Goal: Task Accomplishment & Management: Manage account settings

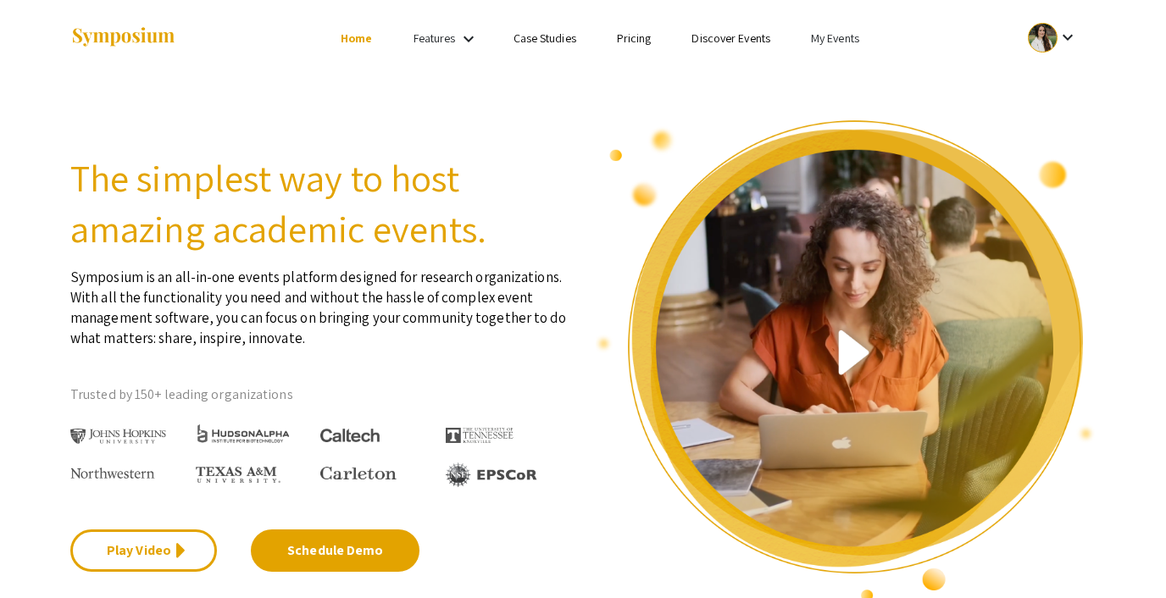
click at [834, 36] on link "My Events" at bounding box center [835, 37] width 48 height 15
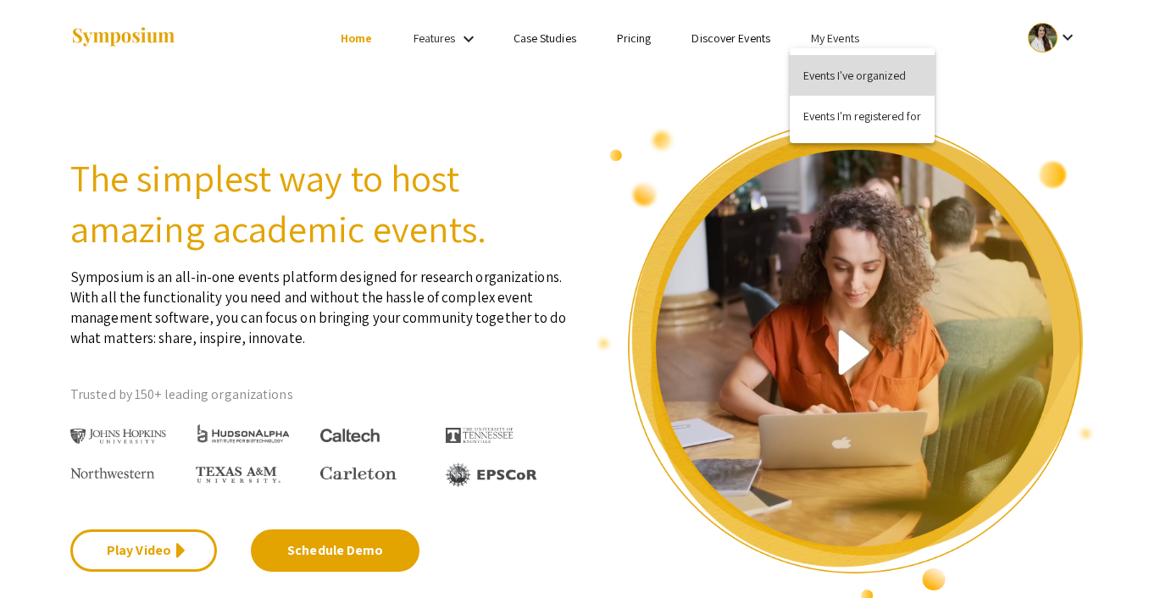
click at [833, 78] on button "Events I've organized" at bounding box center [861, 75] width 145 height 41
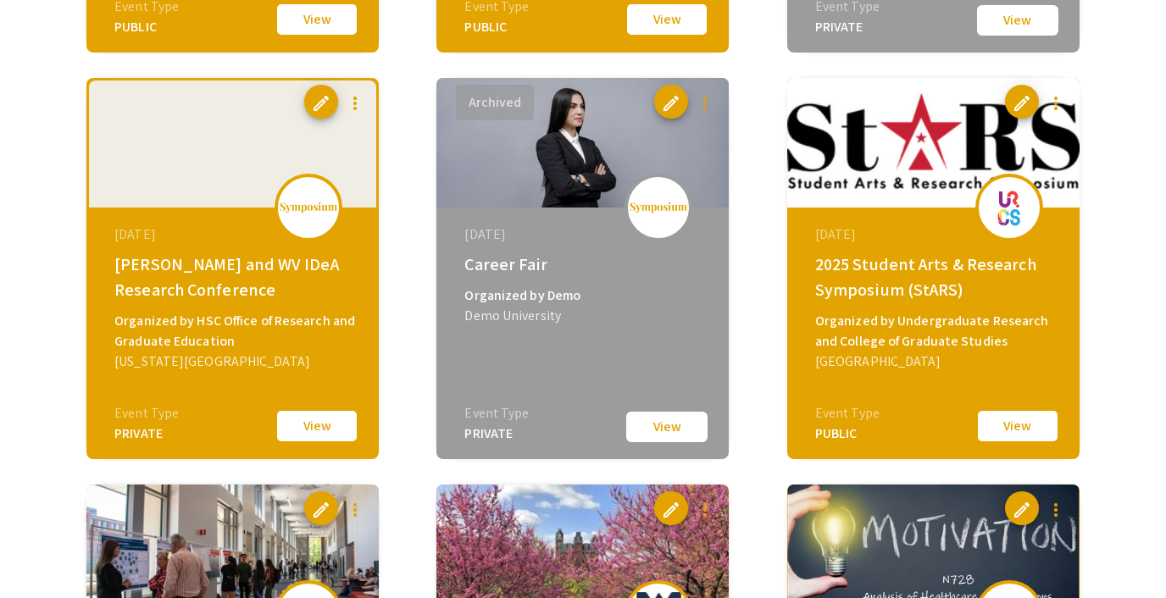
scroll to position [2144, 0]
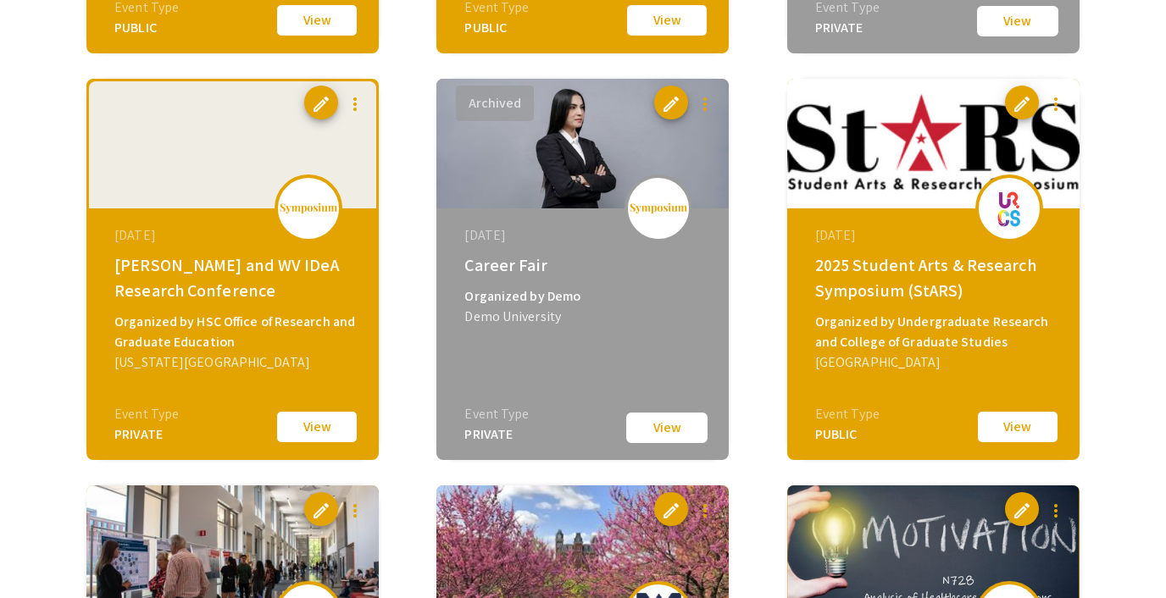
click at [990, 418] on button "View" at bounding box center [1017, 427] width 85 height 36
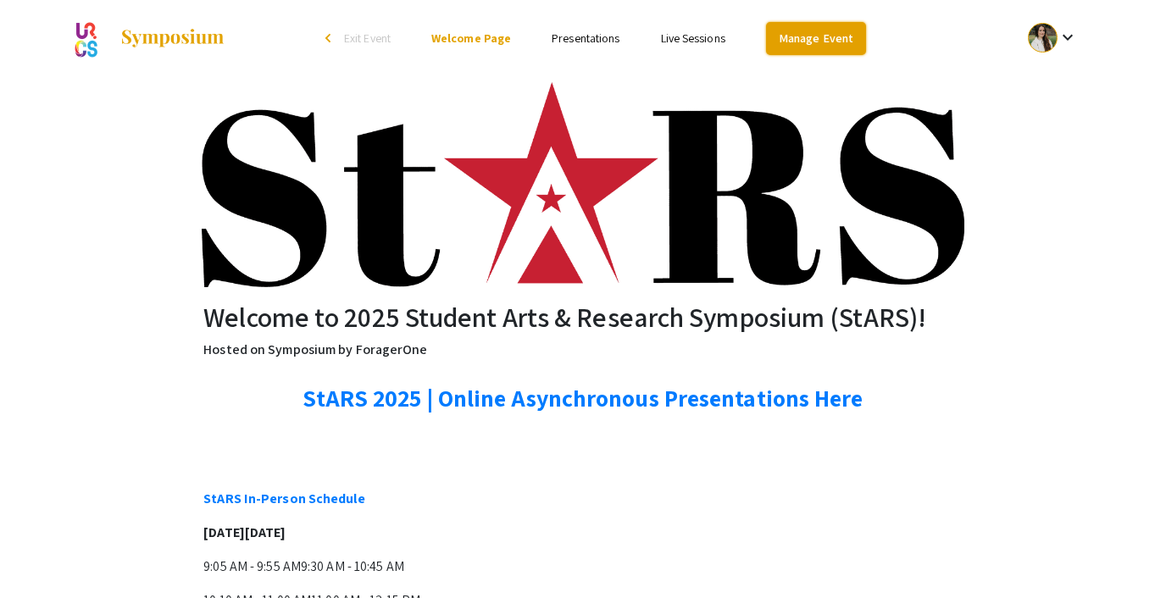
click at [787, 32] on link "Manage Event" at bounding box center [816, 38] width 100 height 33
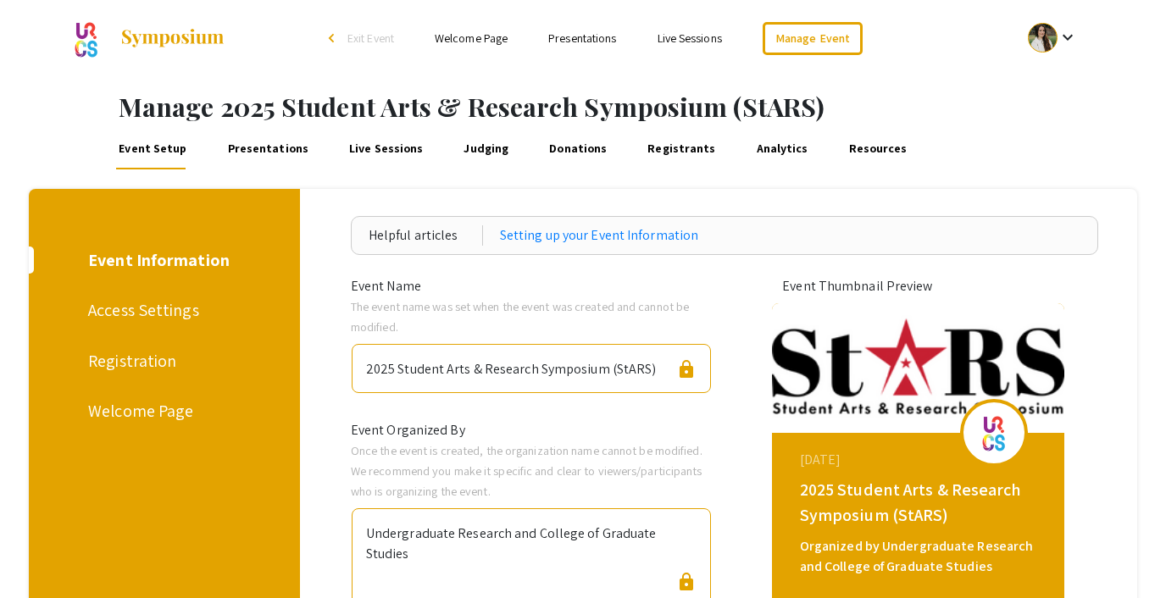
click at [284, 143] on link "Presentations" at bounding box center [267, 149] width 86 height 41
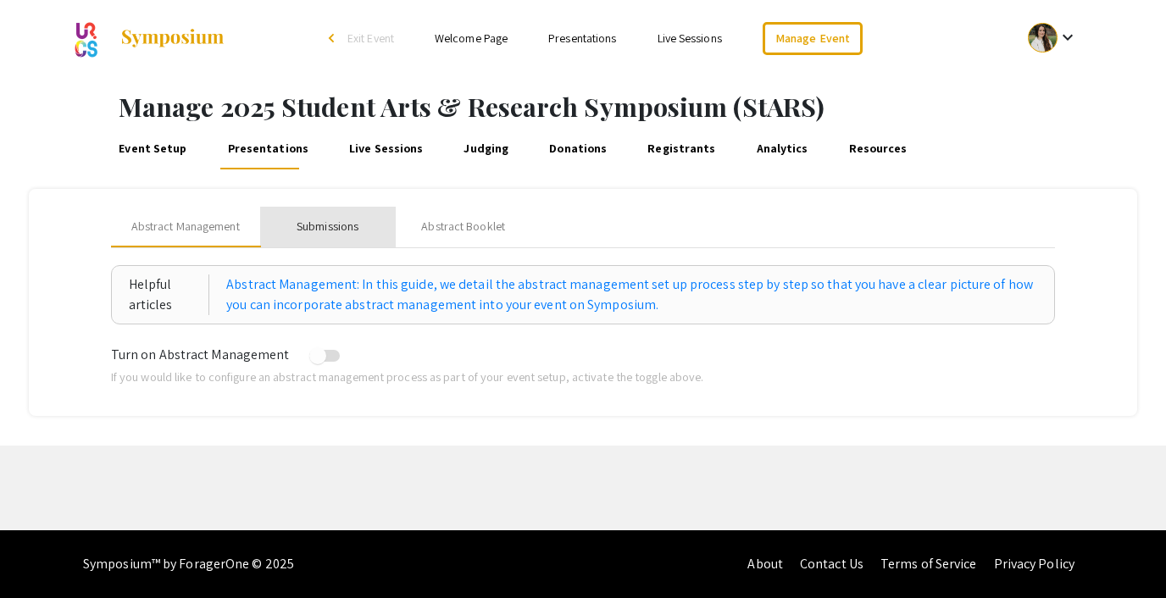
click at [320, 224] on div "Submissions" at bounding box center [327, 227] width 62 height 18
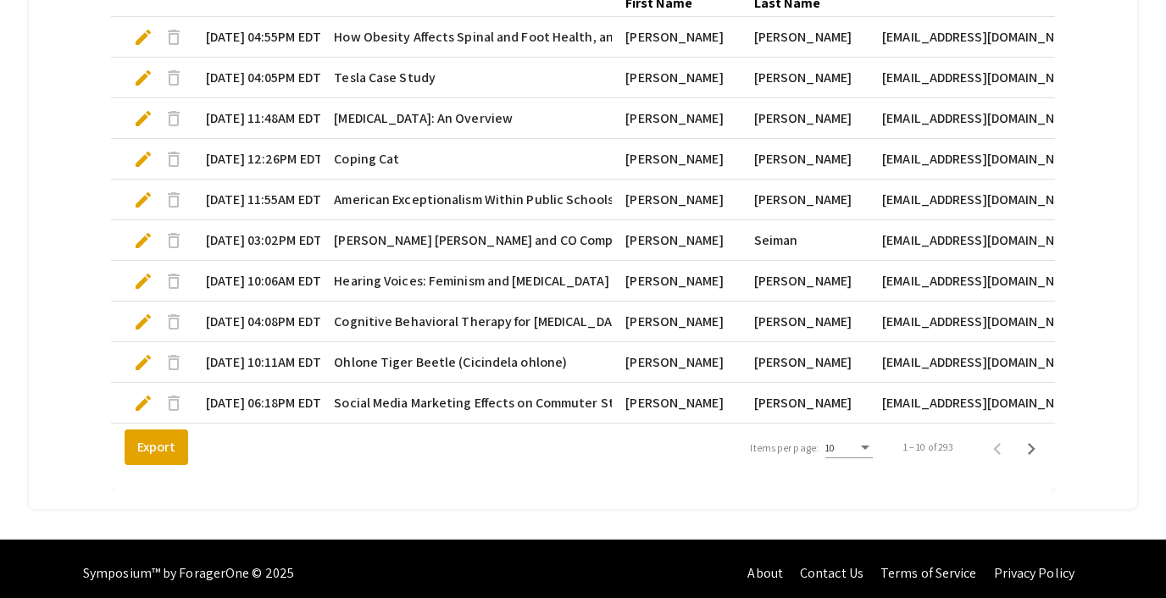
scroll to position [582, 0]
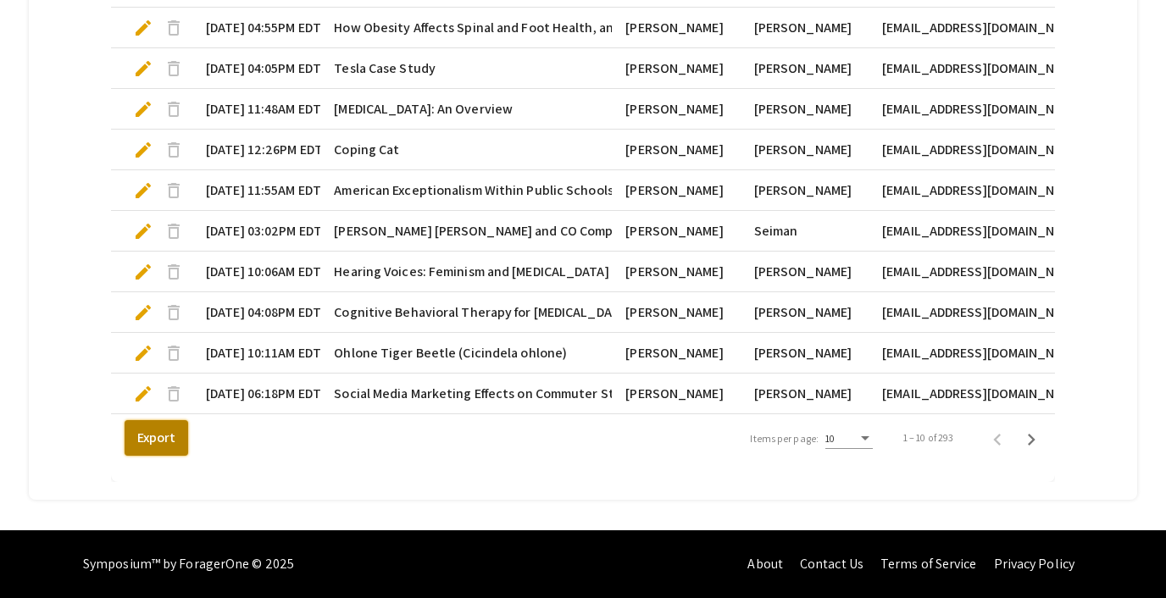
click at [146, 446] on button "Export" at bounding box center [157, 438] width 64 height 36
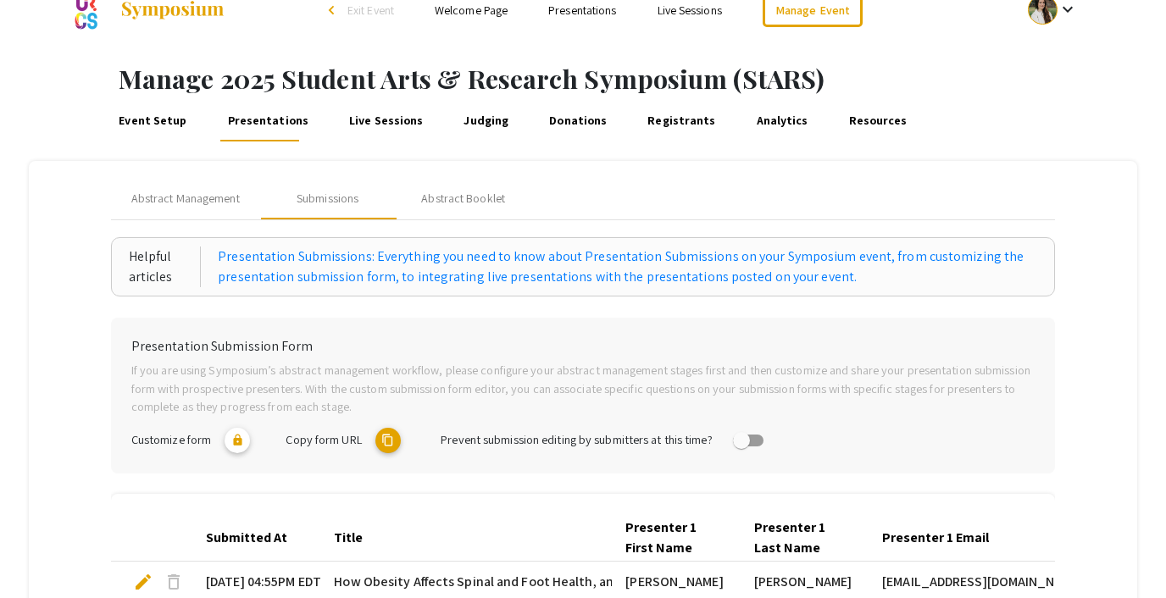
scroll to position [0, 0]
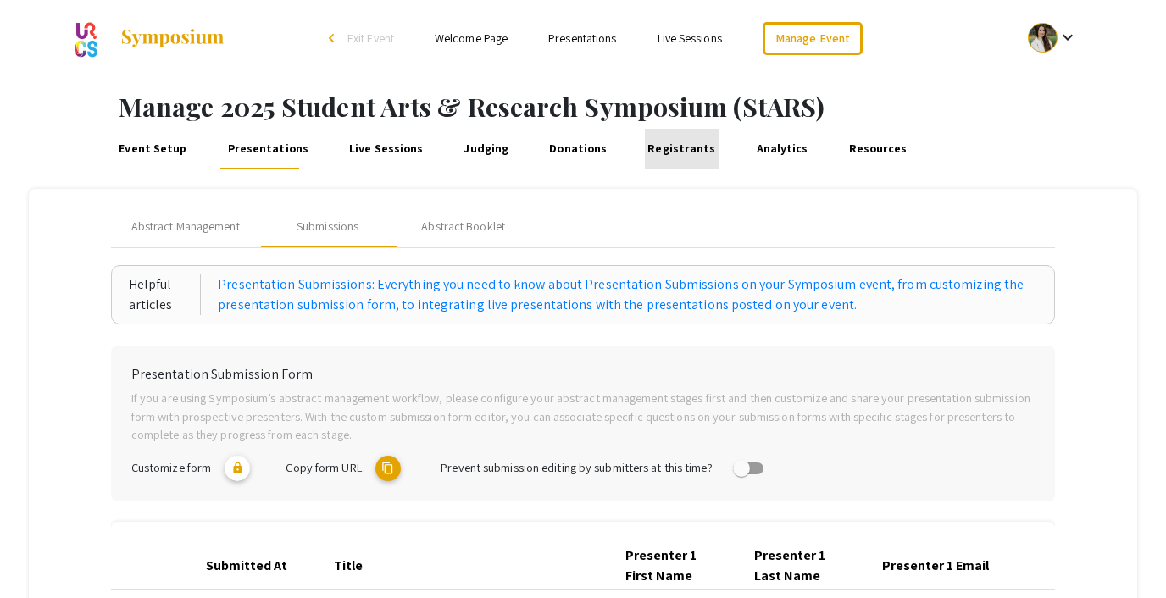
click at [661, 146] on link "Registrants" at bounding box center [682, 149] width 74 height 41
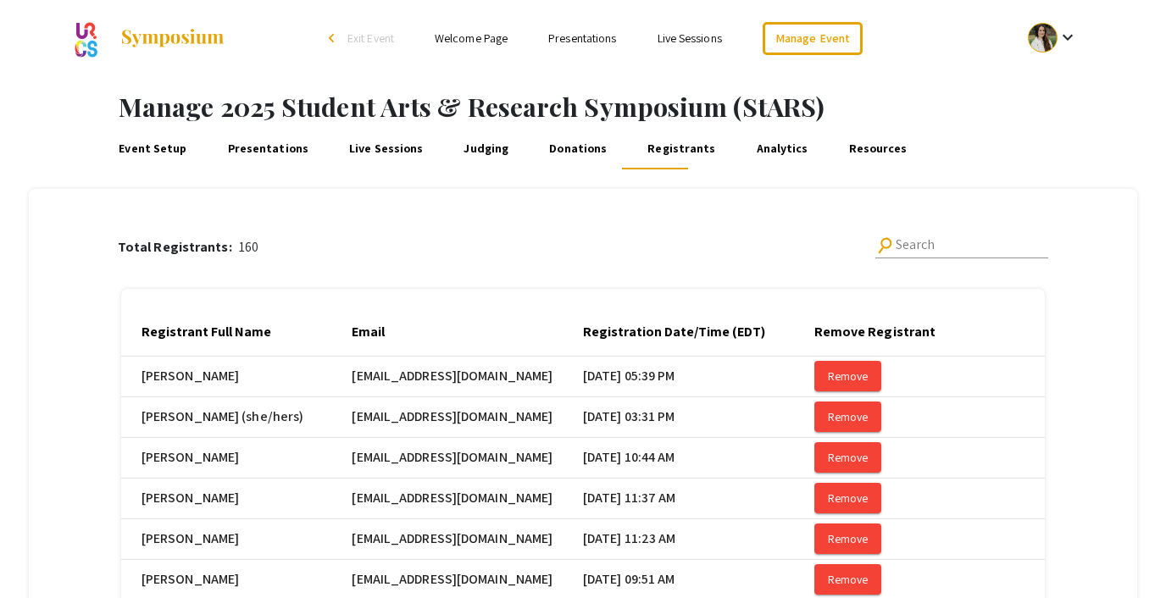
click at [283, 144] on link "Presentations" at bounding box center [267, 149] width 86 height 41
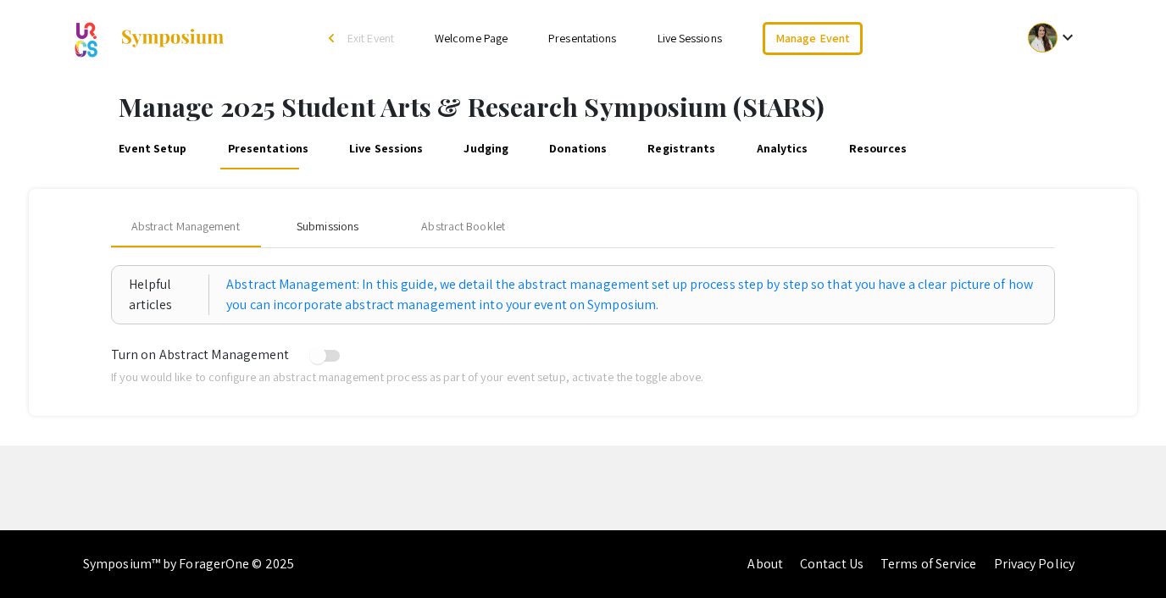
click at [307, 214] on div "Submissions" at bounding box center [328, 227] width 136 height 41
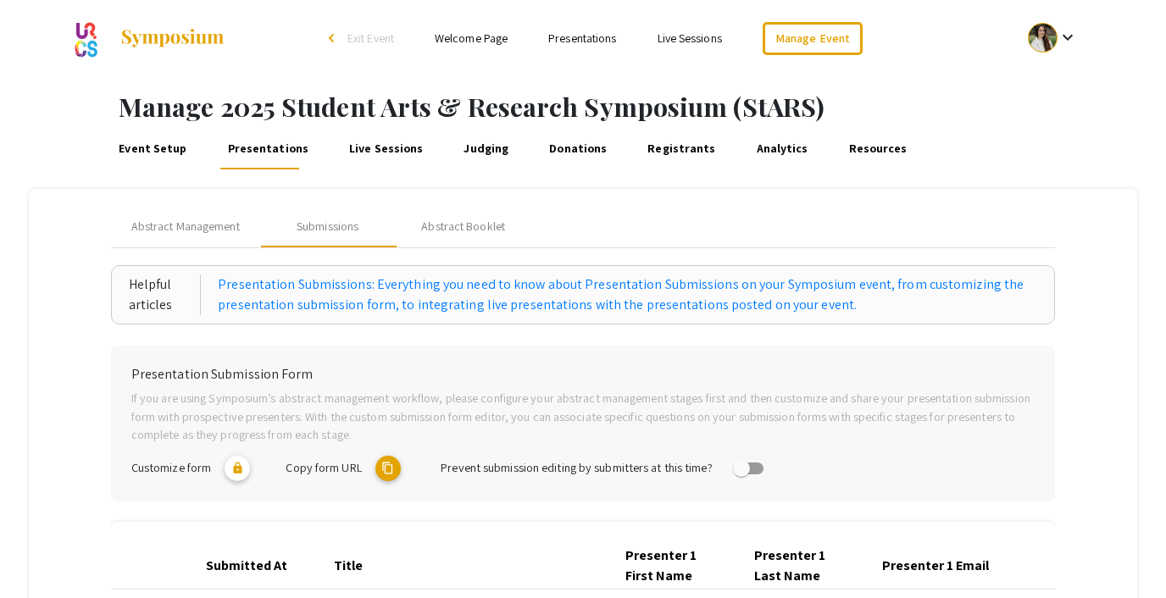
drag, startPoint x: 217, startPoint y: 108, endPoint x: 711, endPoint y: 112, distance: 493.9
click at [710, 112] on h1 "Manage 2025 Student Arts & Research Symposium (StARS)" at bounding box center [642, 106] width 1047 height 30
copy h1 "2025 Student Arts & Research Symposium"
click at [160, 147] on link "Event Setup" at bounding box center [153, 149] width 74 height 41
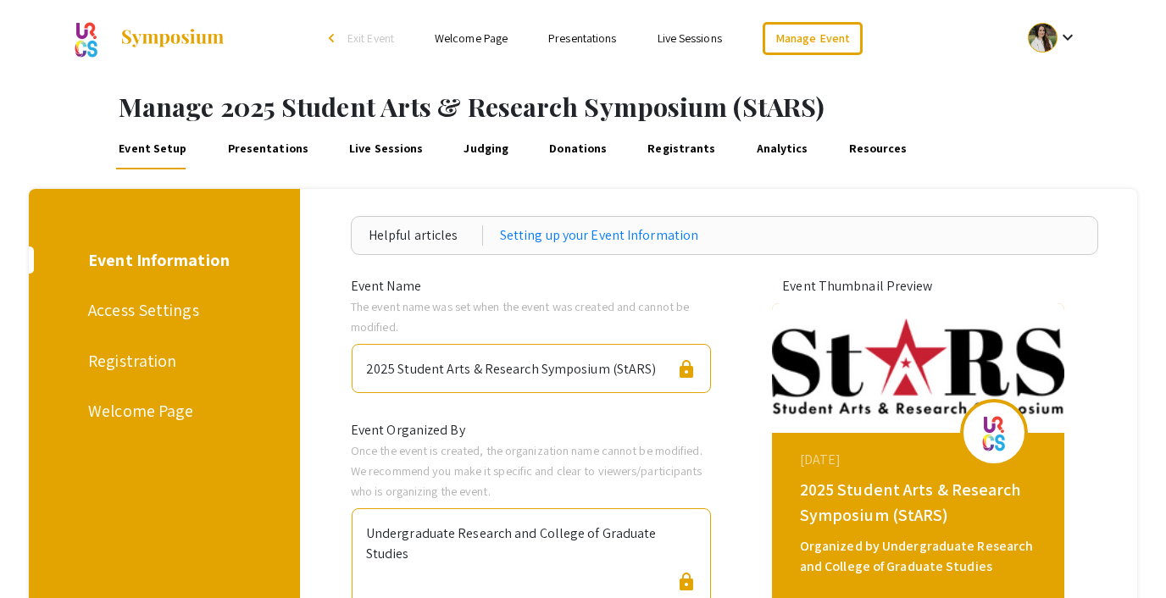
click at [92, 354] on div "Registration" at bounding box center [161, 360] width 147 height 25
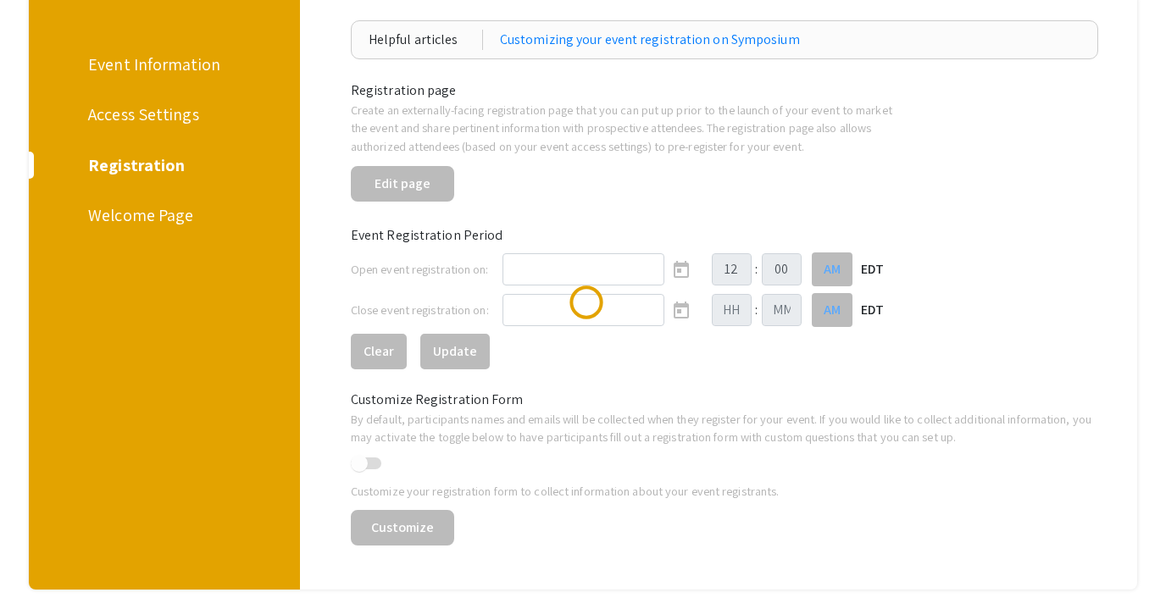
scroll to position [161, 0]
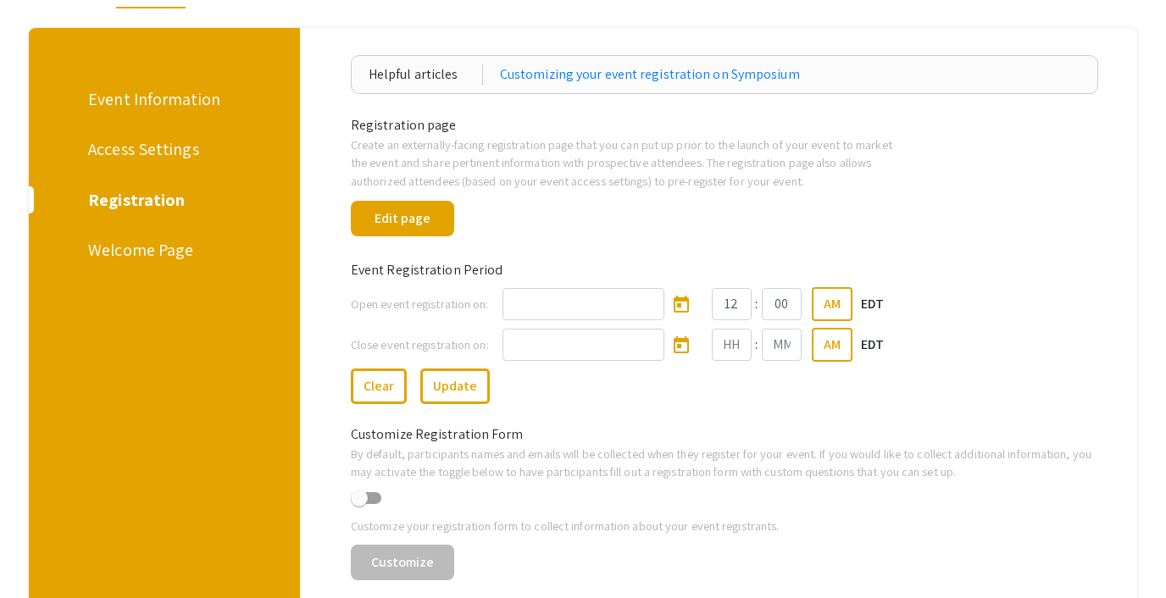
click at [93, 143] on div "Access Settings" at bounding box center [161, 148] width 147 height 25
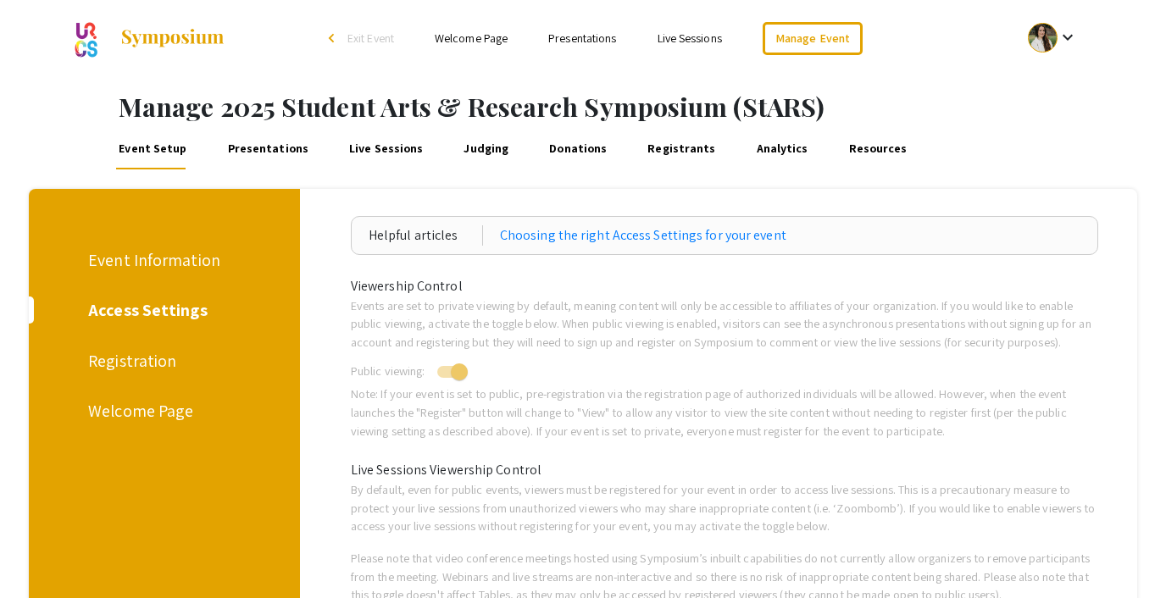
click at [105, 252] on div "Event Information" at bounding box center [161, 259] width 147 height 25
